Goal: Information Seeking & Learning: Find specific page/section

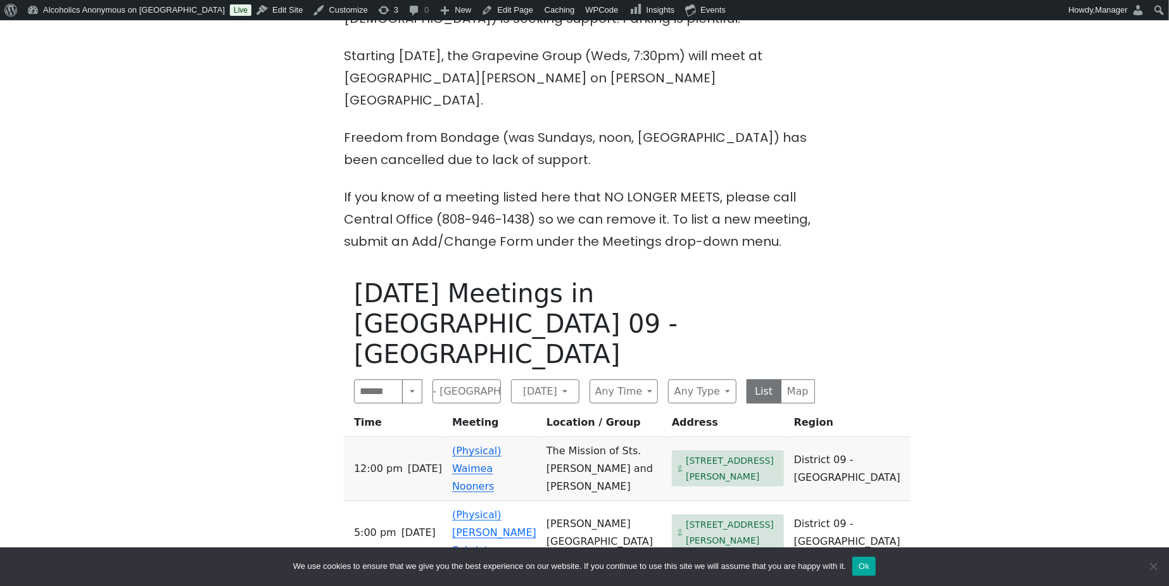
scroll to position [507, 0]
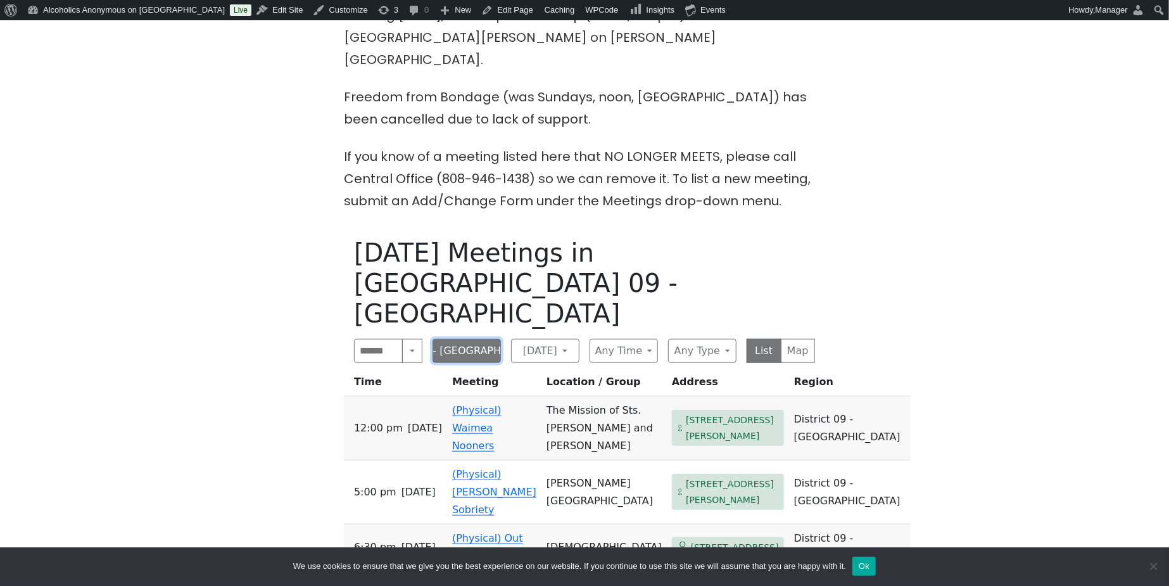
click at [489, 339] on button "District 09 - [GEOGRAPHIC_DATA]" at bounding box center [466, 351] width 68 height 24
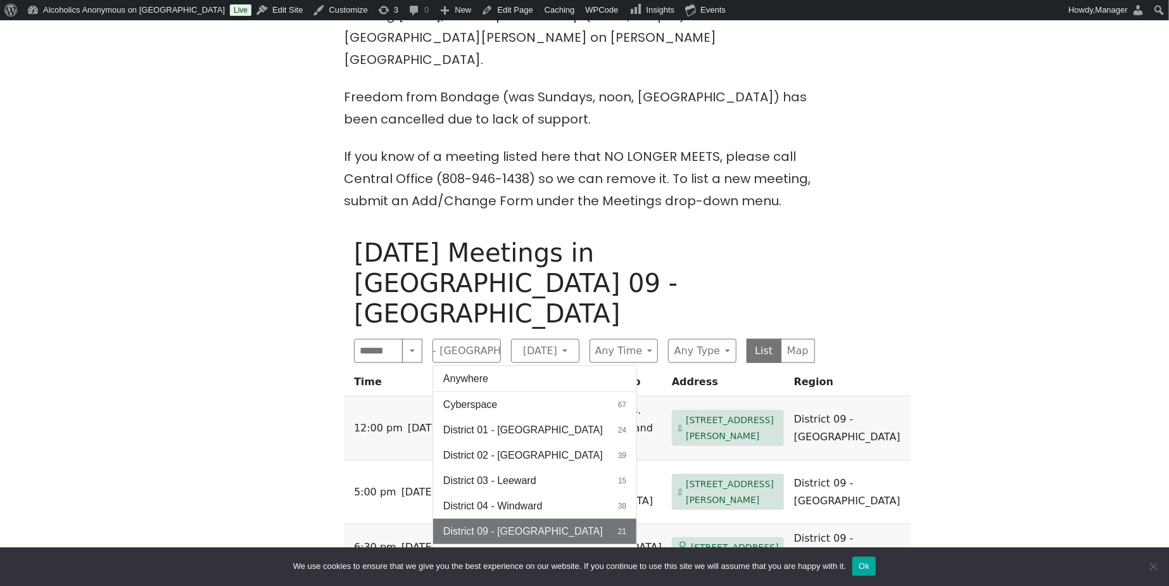
click at [508, 574] on span "District 17 - [GEOGRAPHIC_DATA]" at bounding box center [523, 581] width 160 height 15
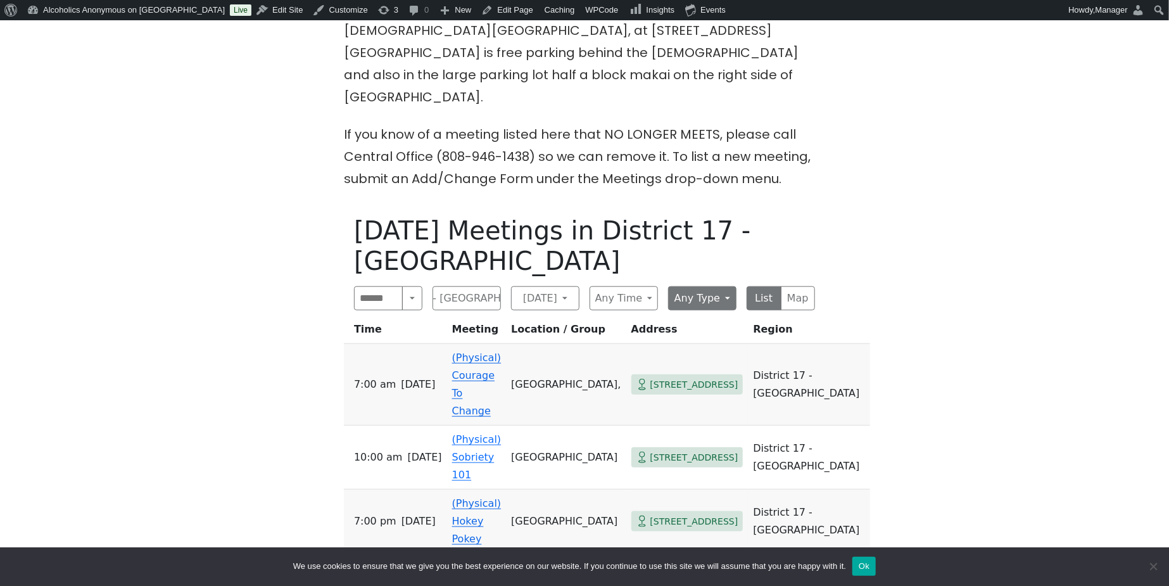
scroll to position [675, 0]
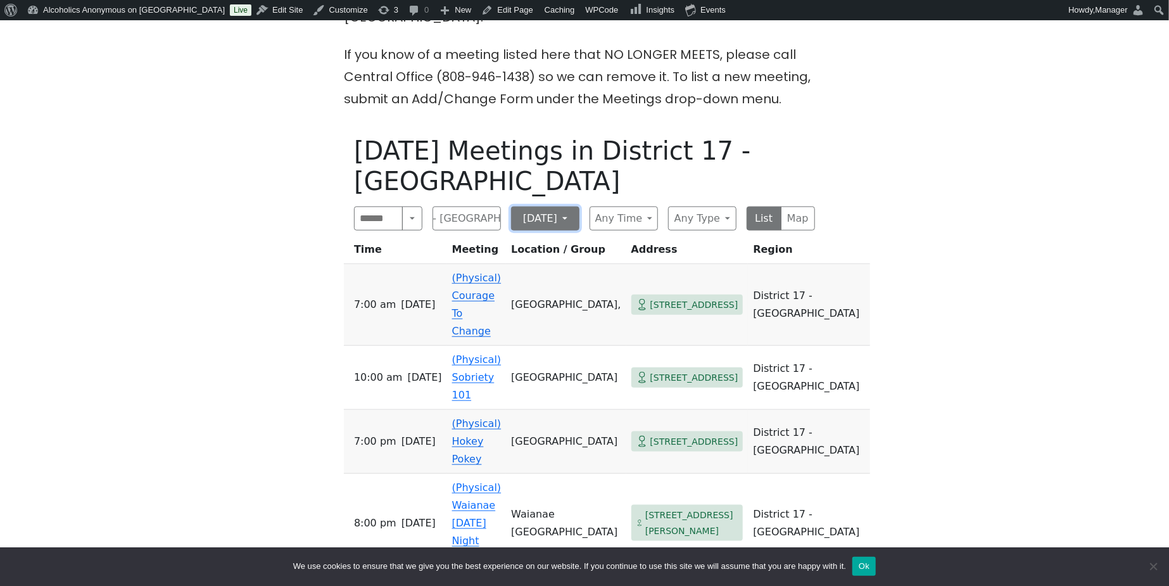
click at [557, 206] on button "[DATE]" at bounding box center [545, 218] width 68 height 24
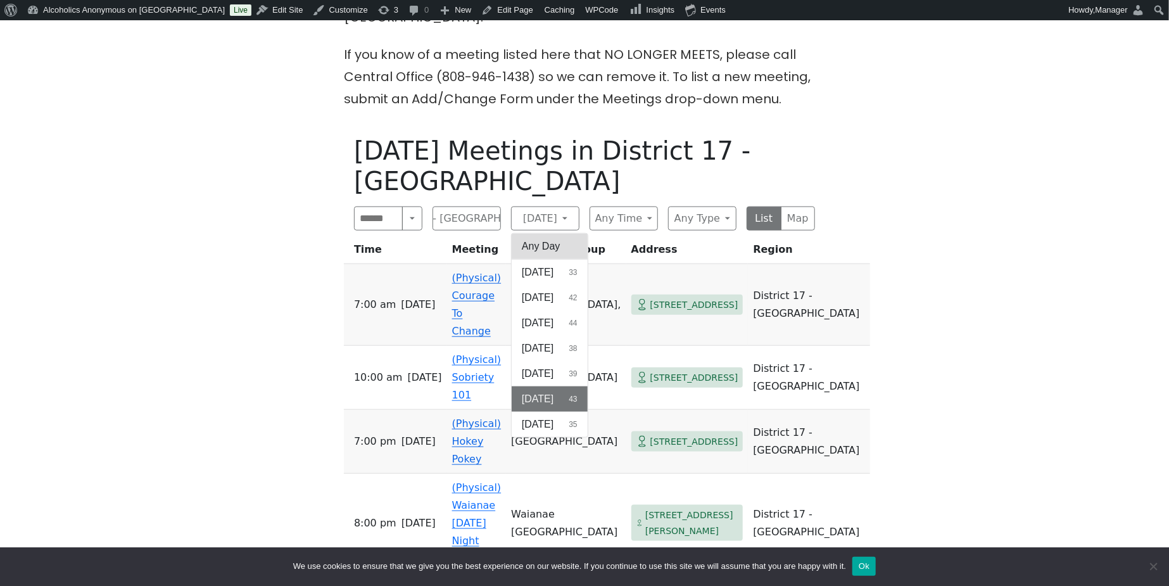
click at [549, 234] on button "Any Day" at bounding box center [550, 246] width 76 height 25
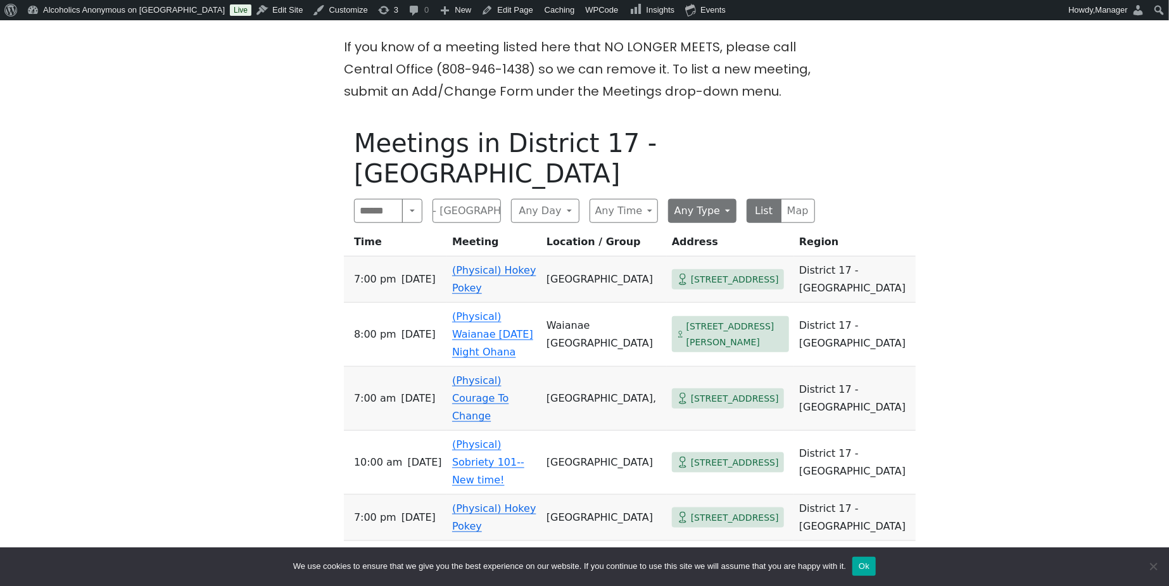
scroll to position [675, 0]
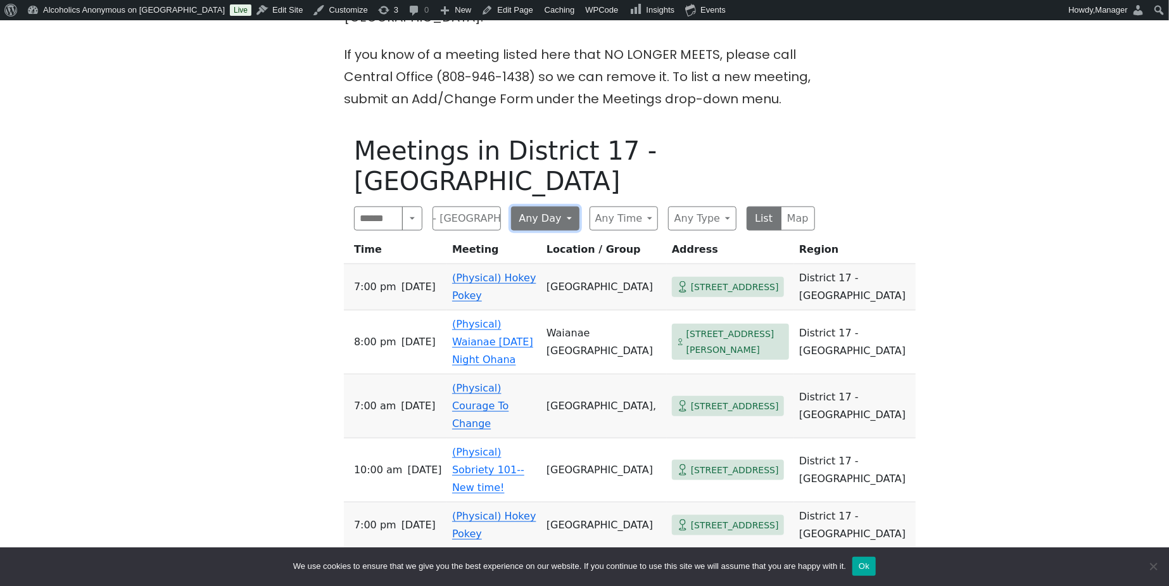
click at [550, 206] on button "Any Day" at bounding box center [545, 218] width 68 height 24
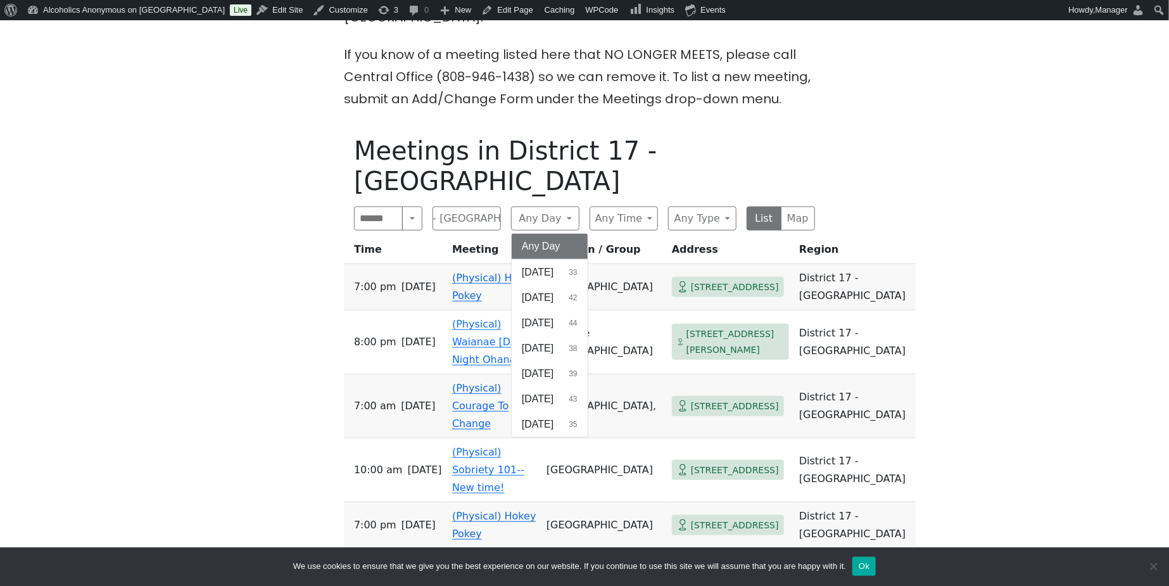
click at [546, 265] on span "[DATE]" at bounding box center [538, 272] width 32 height 15
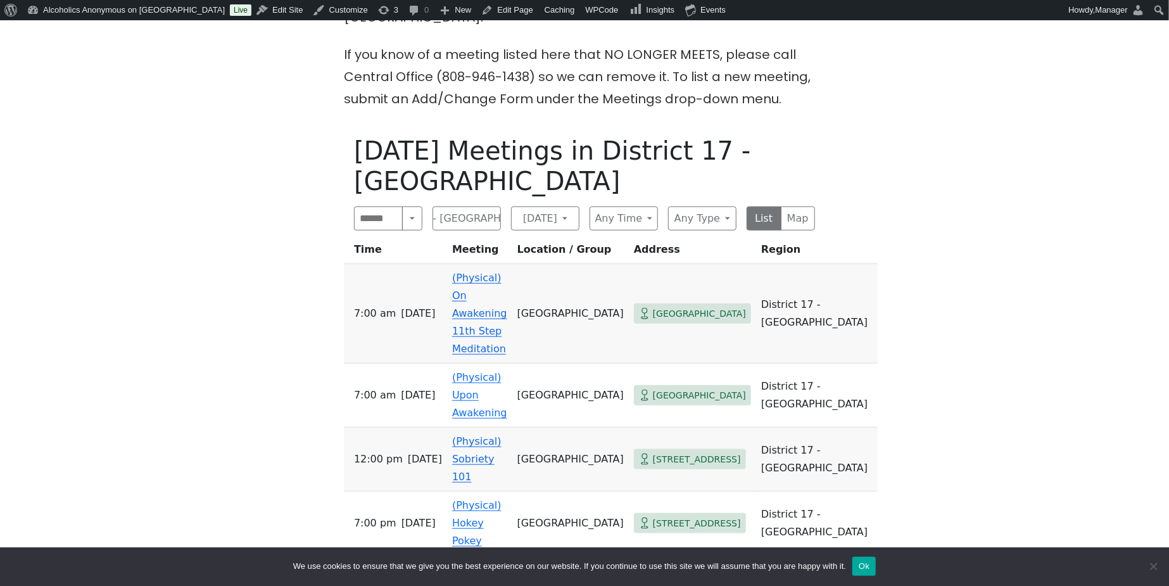
click at [495, 272] on link "(Physical) On Awakening 11th Step Meditation" at bounding box center [479, 313] width 55 height 83
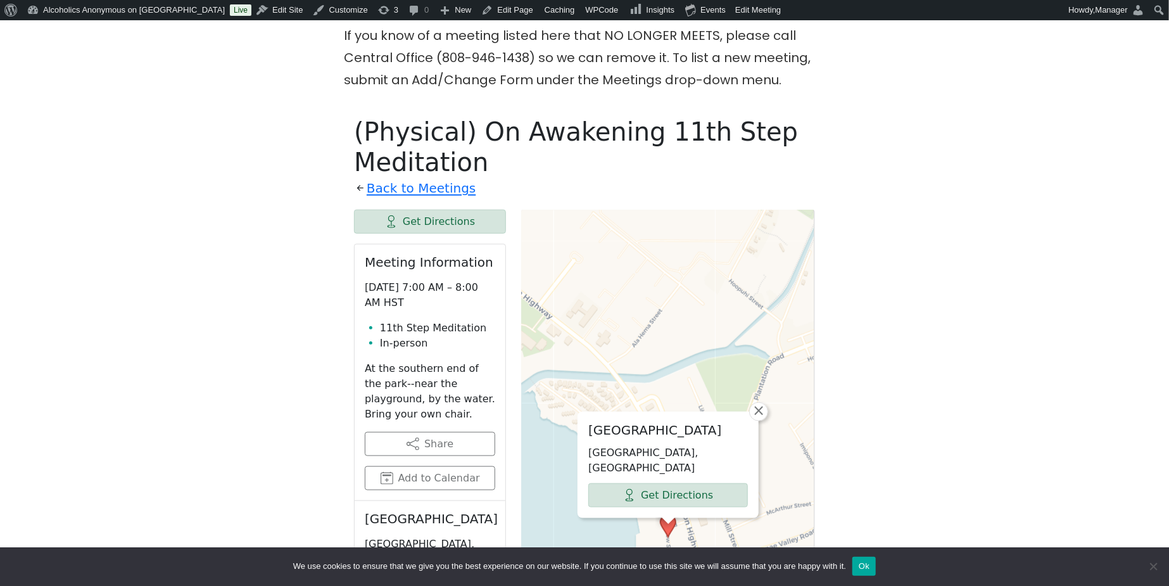
scroll to position [760, 0]
